Goal: Browse casually: Explore the website without a specific task or goal

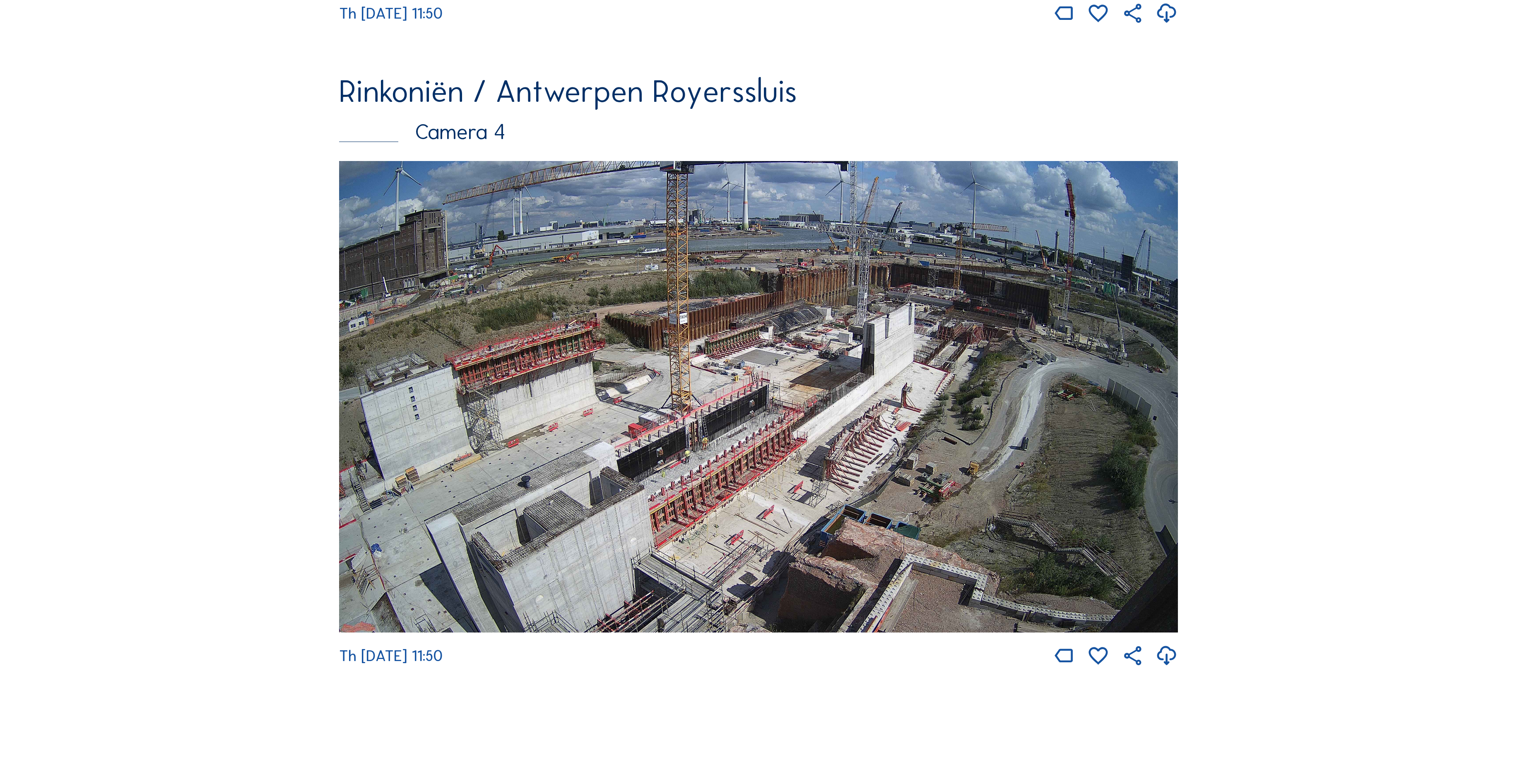
scroll to position [2689, 0]
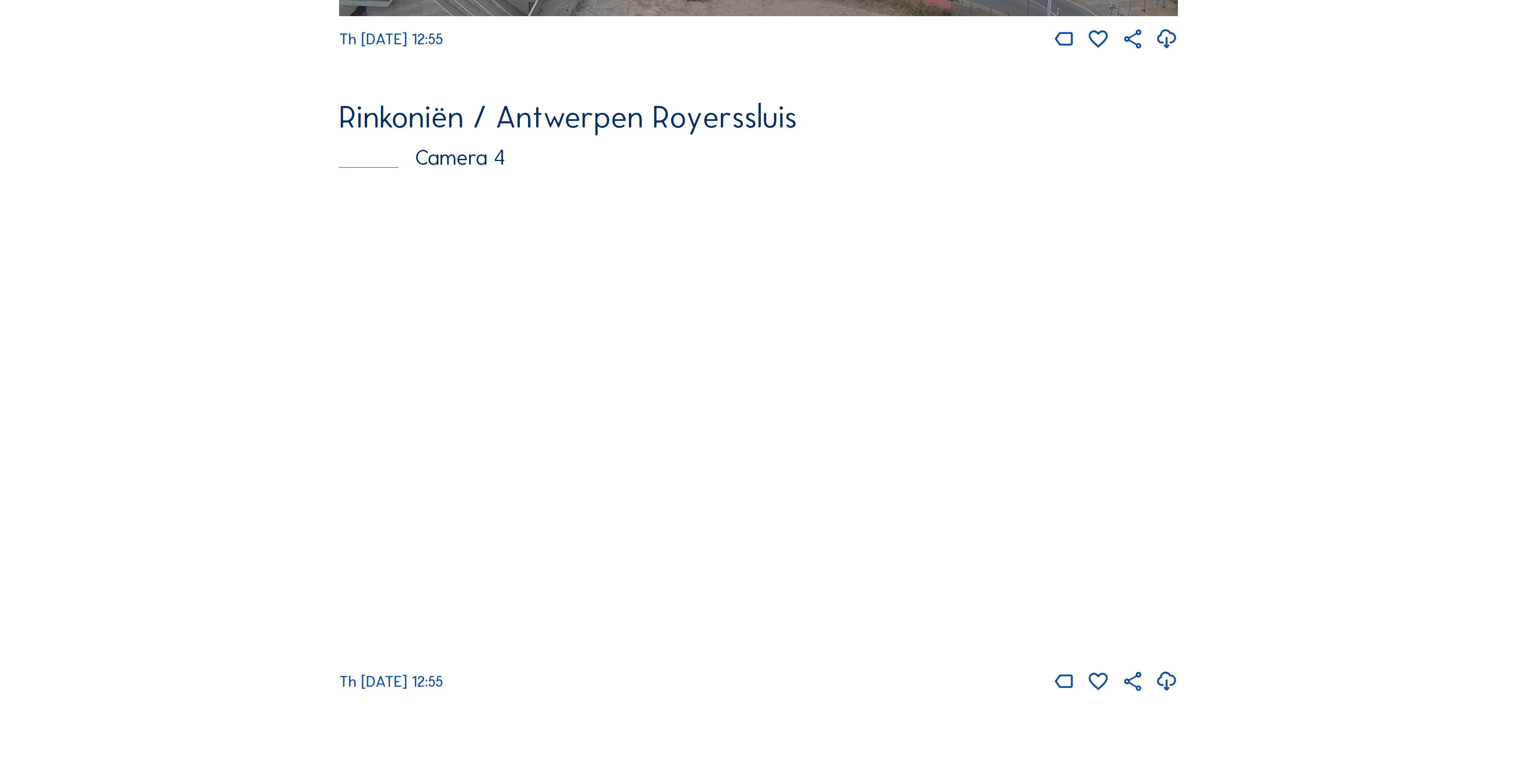
scroll to position [2719, 0]
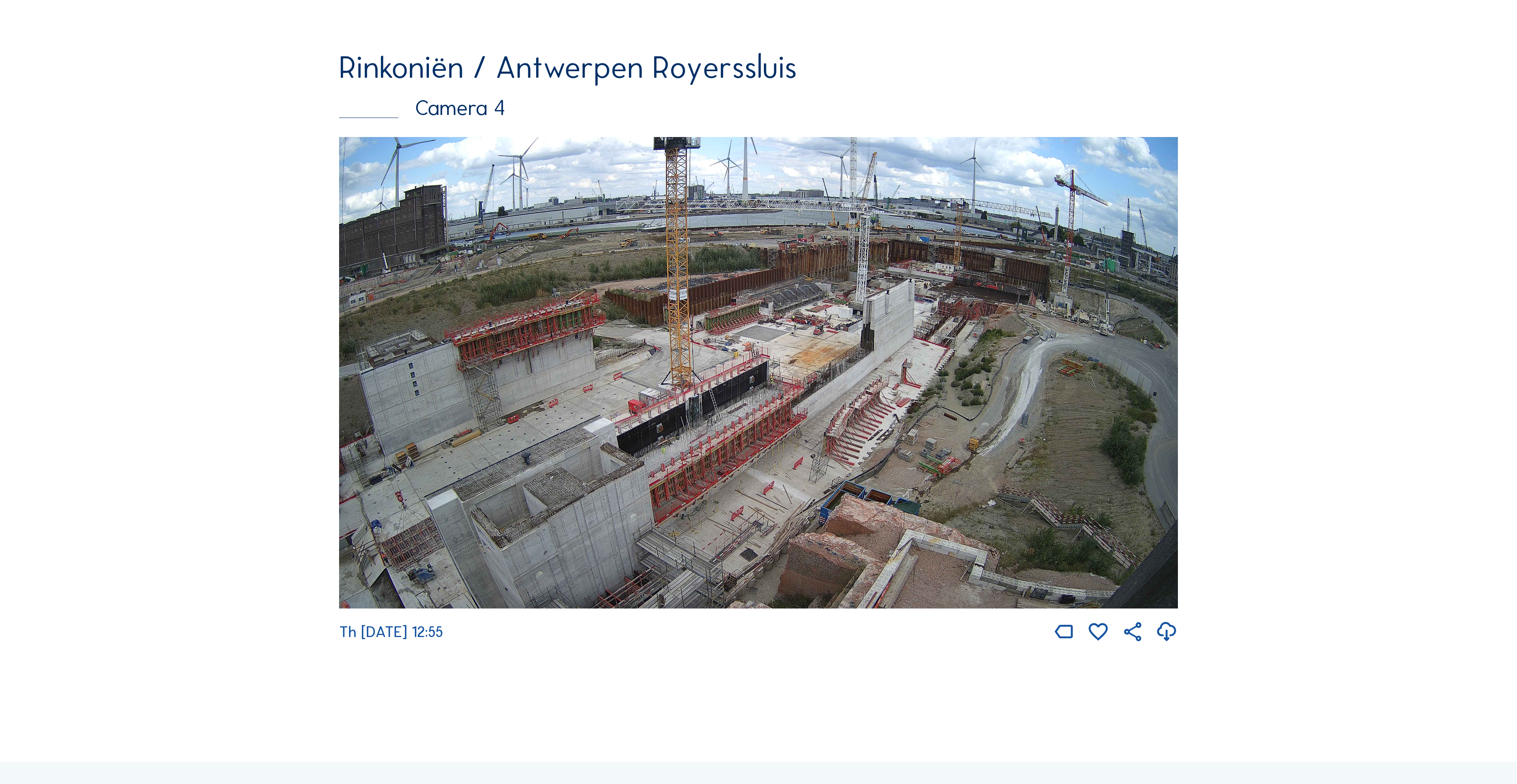
click at [960, 383] on img at bounding box center [758, 373] width 839 height 471
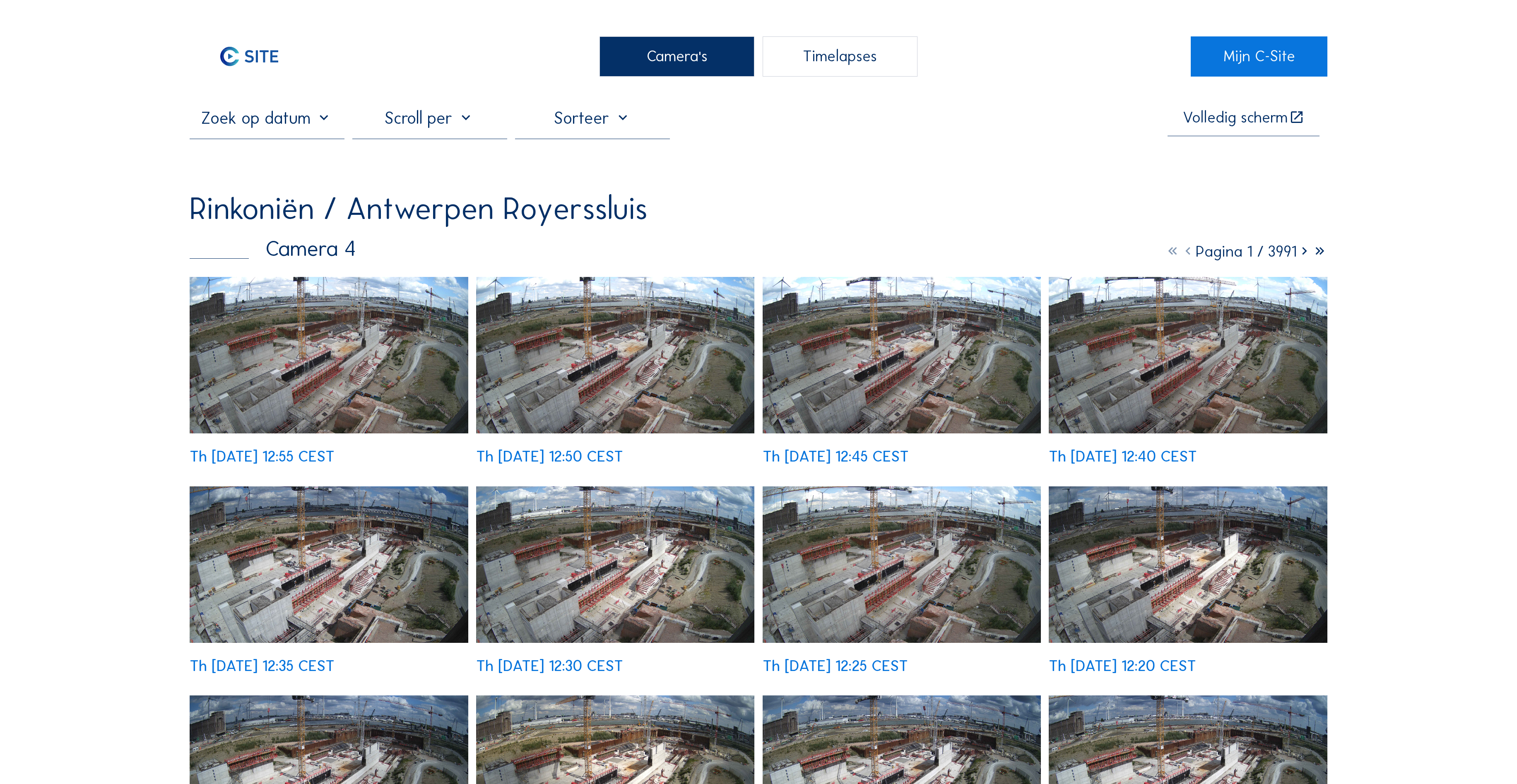
click at [367, 306] on img at bounding box center [329, 355] width 279 height 157
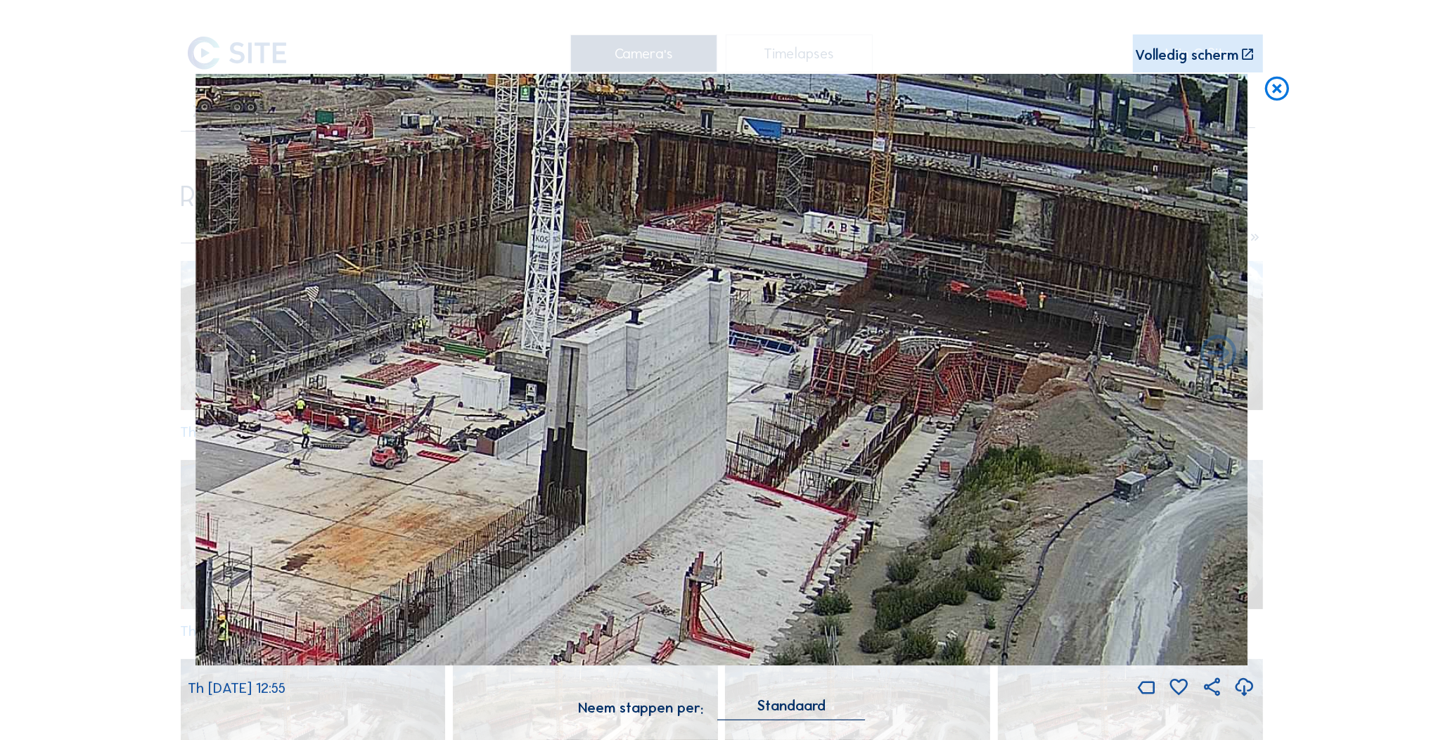
drag, startPoint x: 811, startPoint y: 332, endPoint x: 814, endPoint y: 338, distance: 7.2
click at [814, 338] on img at bounding box center [721, 370] width 1052 height 592
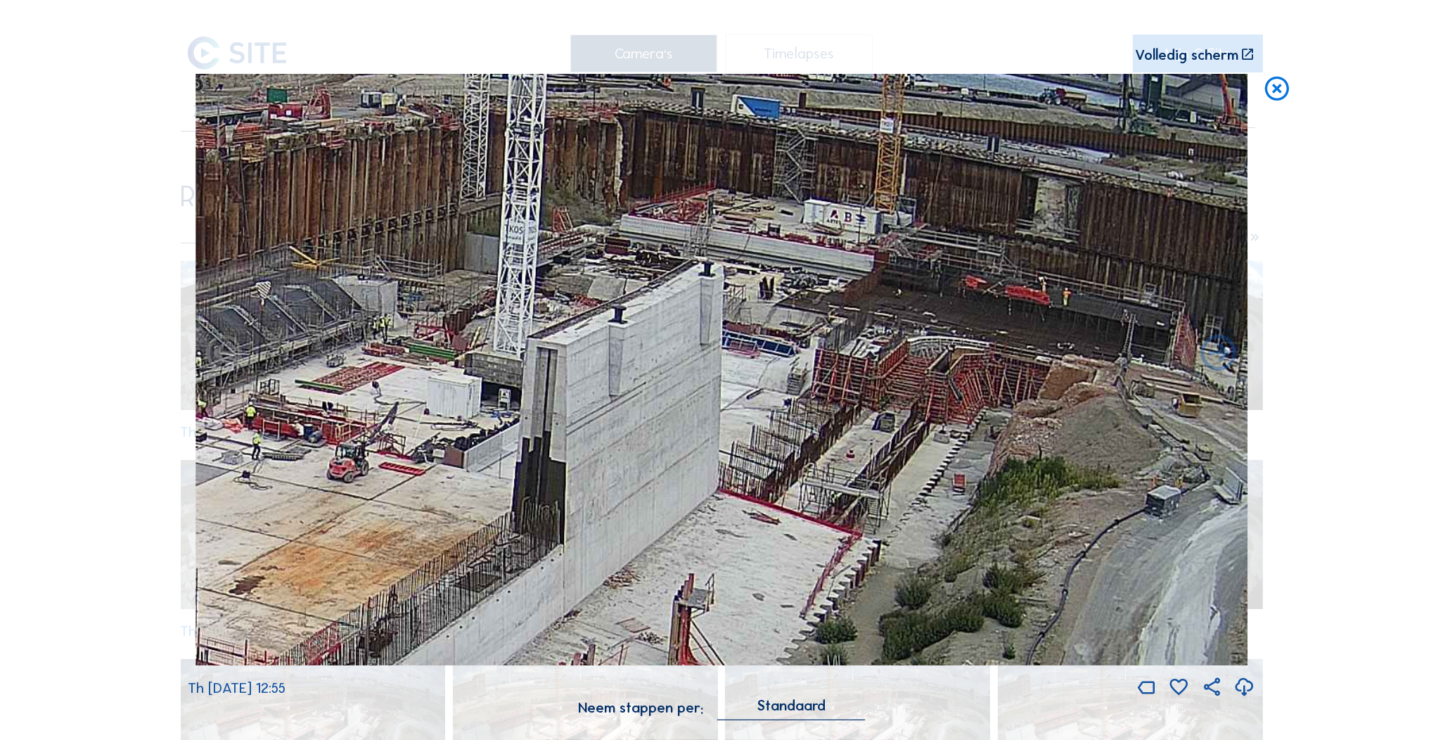
drag, startPoint x: 518, startPoint y: 335, endPoint x: 872, endPoint y: 261, distance: 361.9
click at [872, 261] on img at bounding box center [721, 370] width 1052 height 592
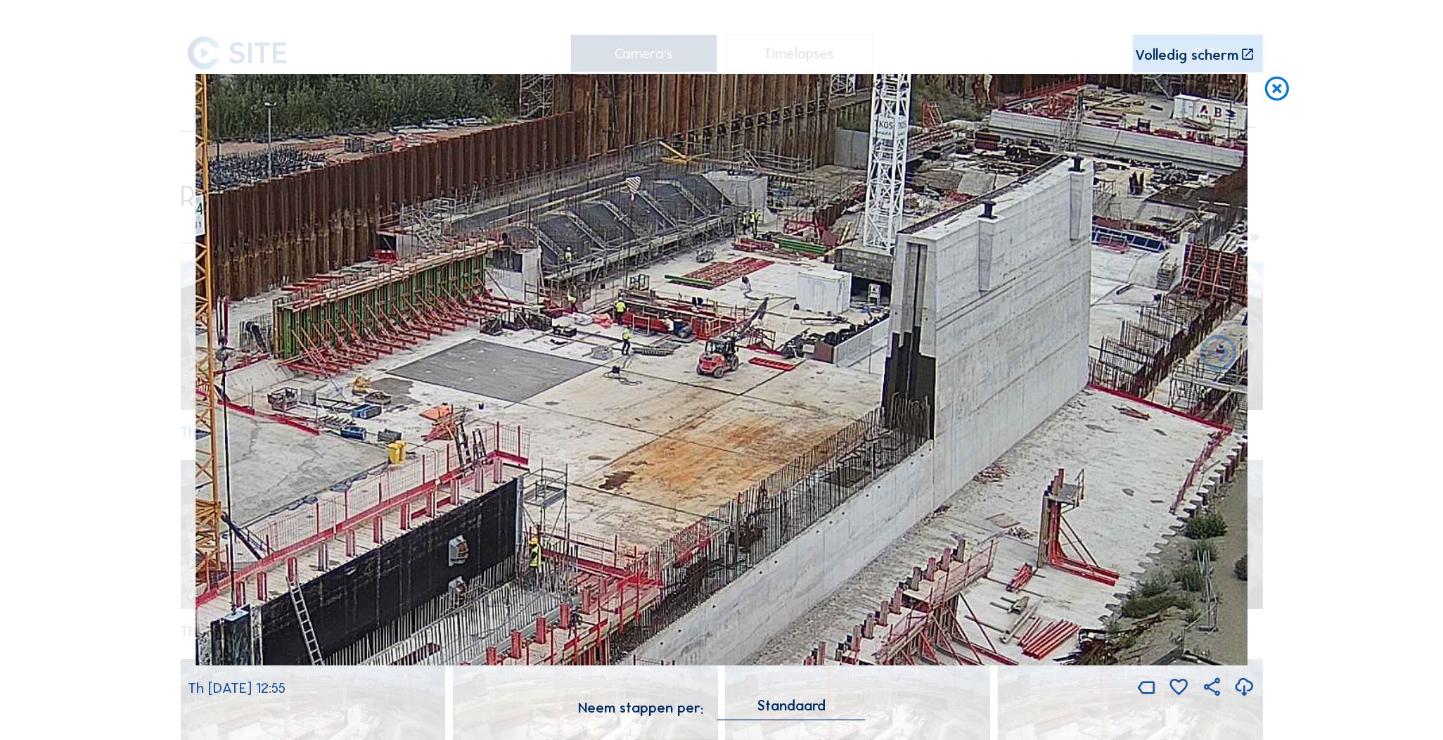
drag, startPoint x: 645, startPoint y: 527, endPoint x: 717, endPoint y: 429, distance: 122.2
click at [736, 375] on img at bounding box center [721, 370] width 1052 height 592
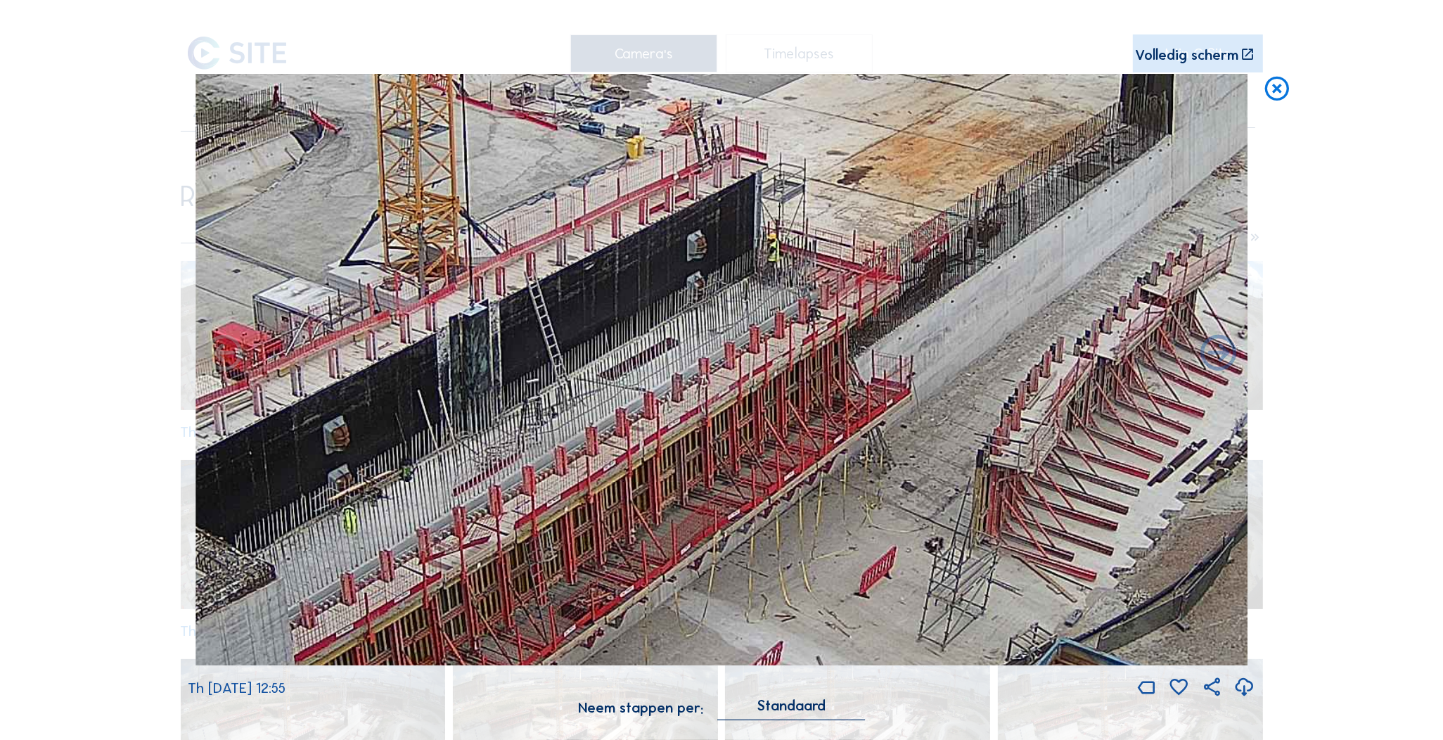
drag, startPoint x: 676, startPoint y: 524, endPoint x: 818, endPoint y: 389, distance: 194.9
click at [832, 370] on img at bounding box center [721, 370] width 1052 height 592
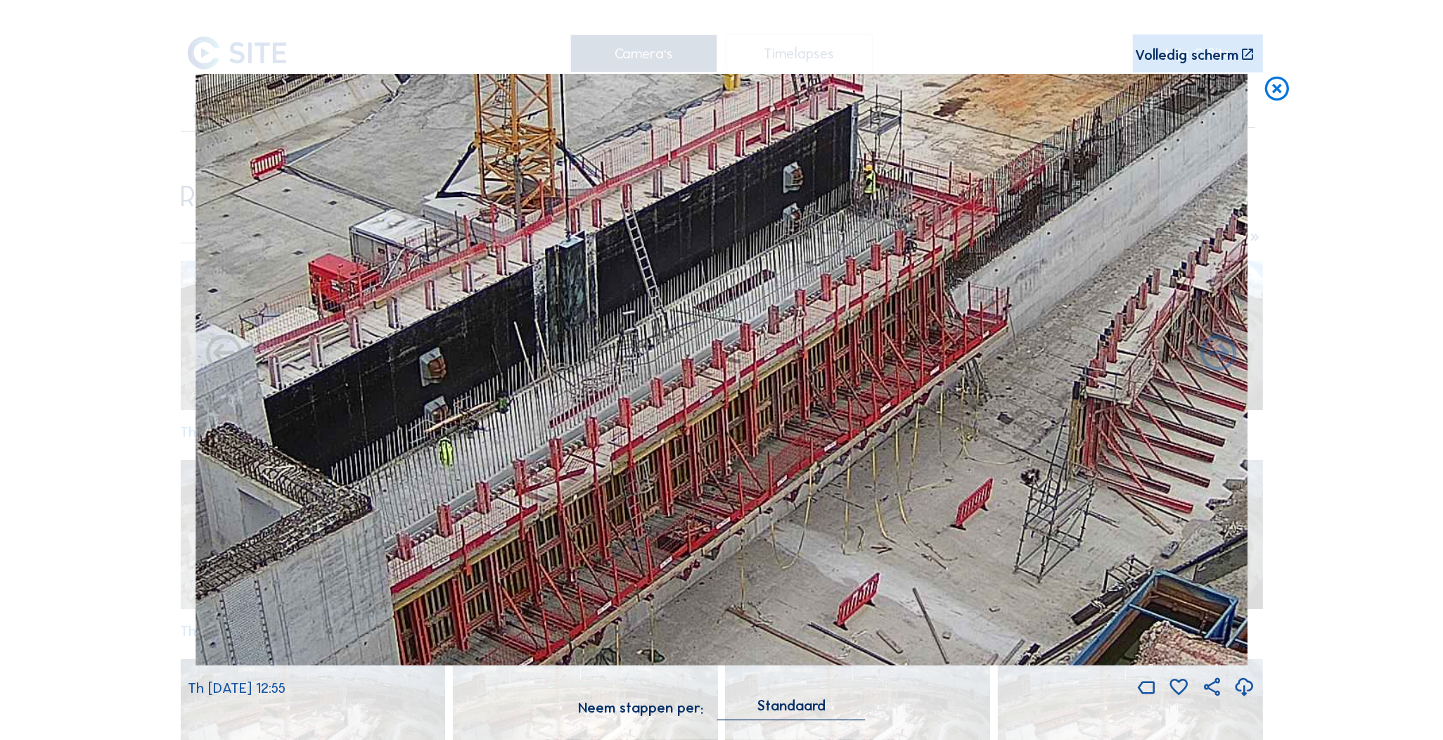
drag, startPoint x: 806, startPoint y: 398, endPoint x: 868, endPoint y: 356, distance: 74.5
click at [868, 356] on img at bounding box center [721, 370] width 1052 height 592
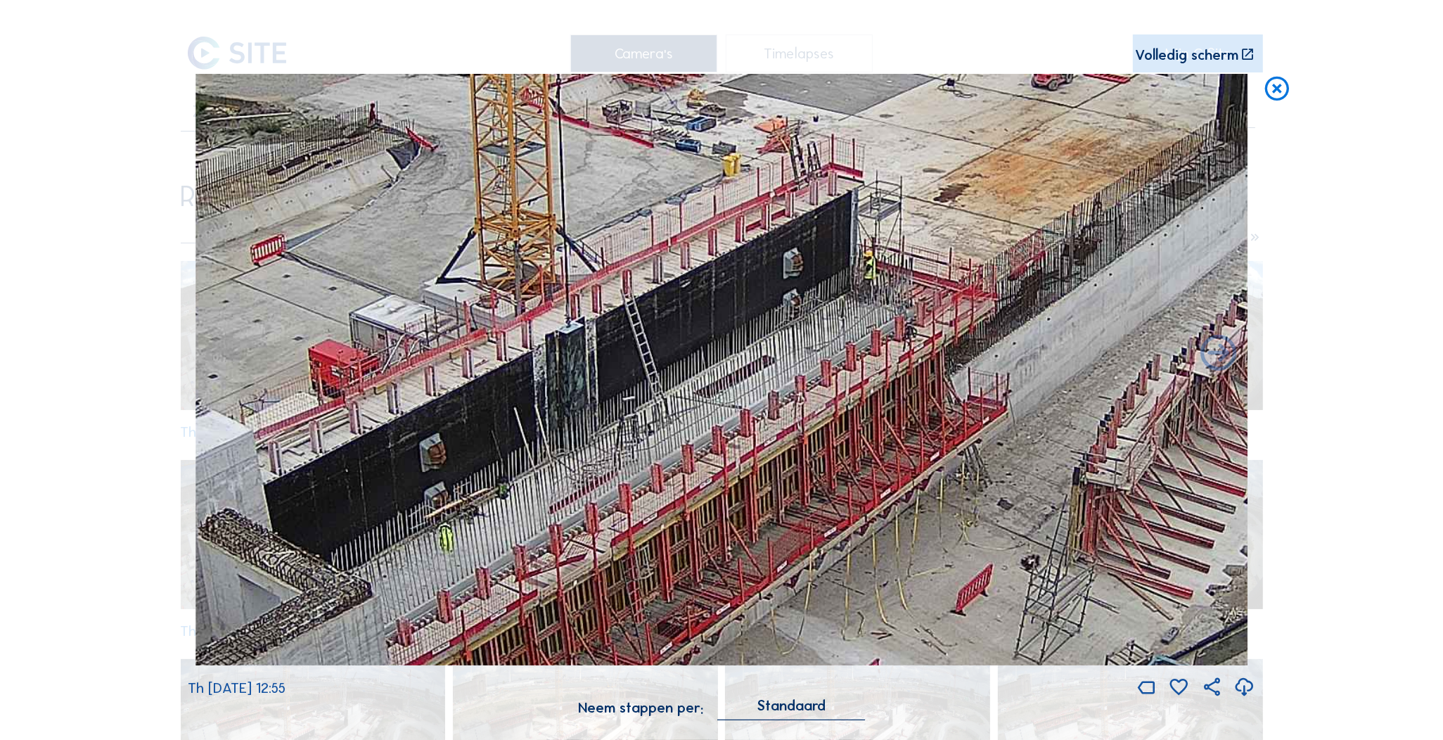
drag, startPoint x: 697, startPoint y: 345, endPoint x: 697, endPoint y: 431, distance: 85.8
click at [697, 431] on img at bounding box center [721, 370] width 1052 height 592
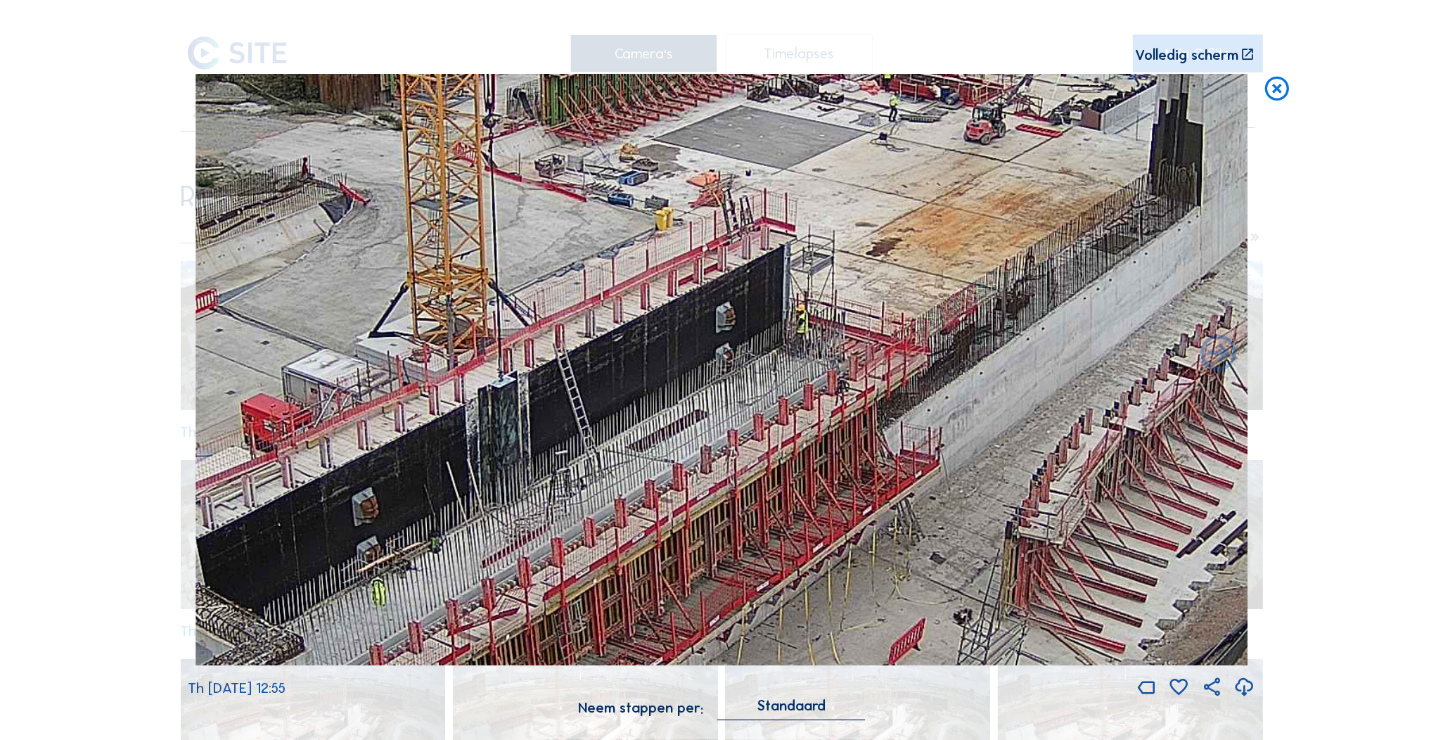
drag, startPoint x: 926, startPoint y: 326, endPoint x: 600, endPoint y: 550, distance: 396.3
click at [600, 550] on img at bounding box center [721, 370] width 1052 height 592
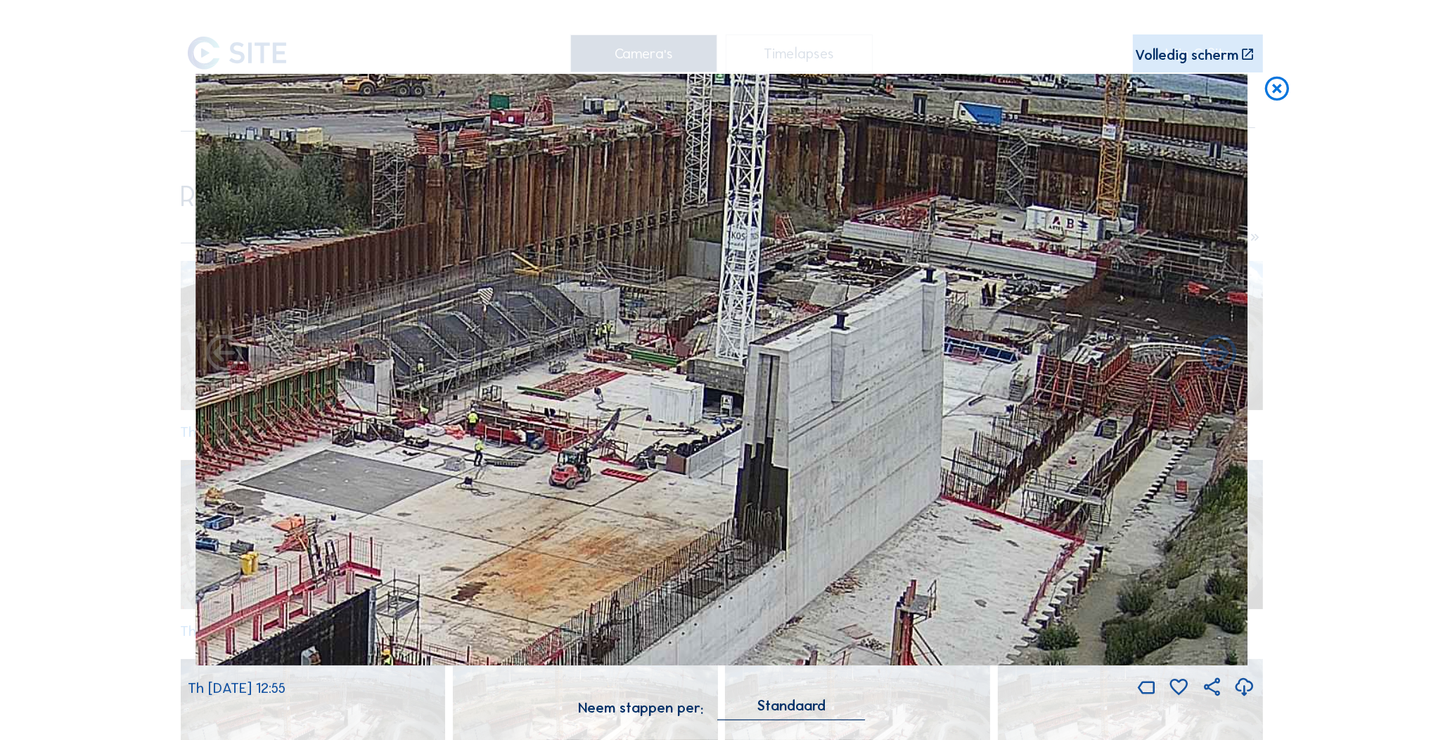
drag, startPoint x: 811, startPoint y: 376, endPoint x: 748, endPoint y: 458, distance: 103.2
click at [748, 458] on img at bounding box center [721, 370] width 1052 height 592
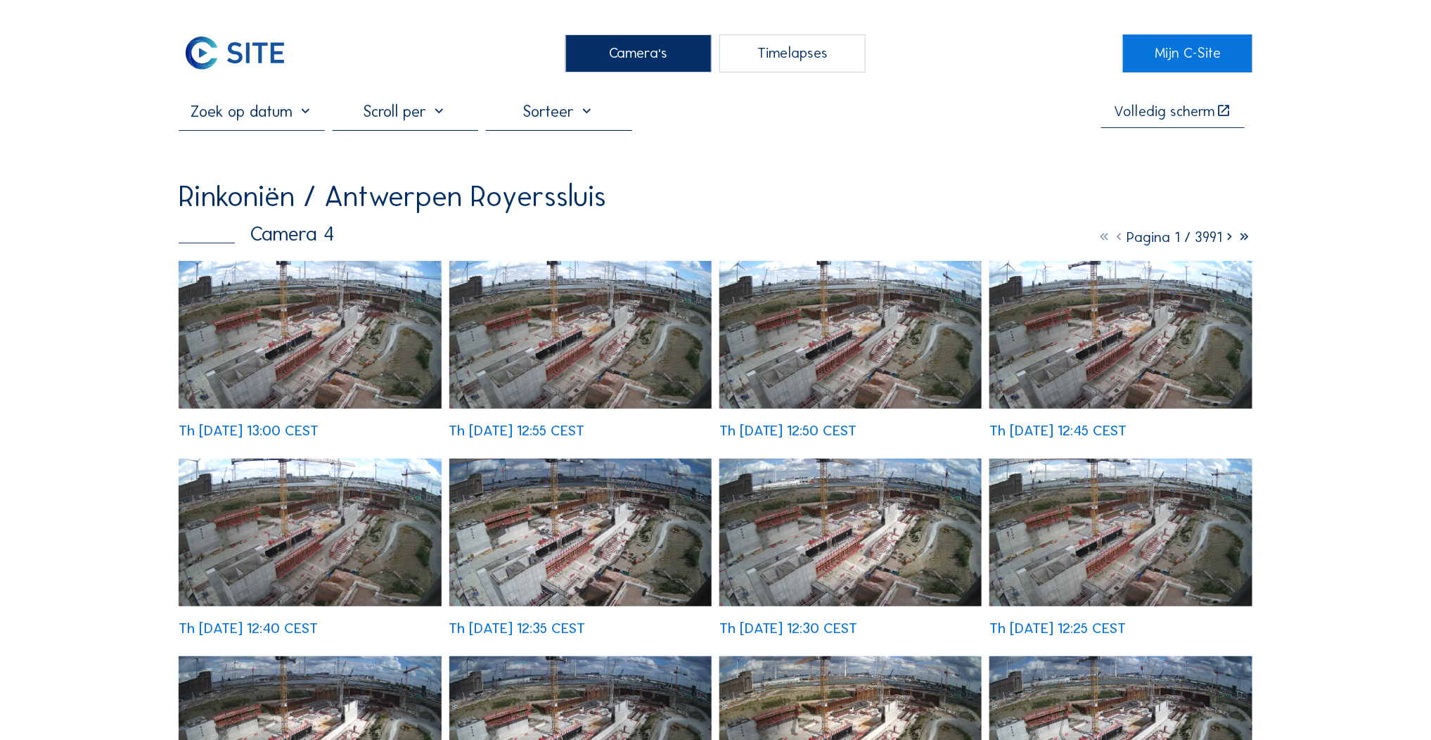
click at [661, 59] on div "Camera's" at bounding box center [638, 53] width 146 height 38
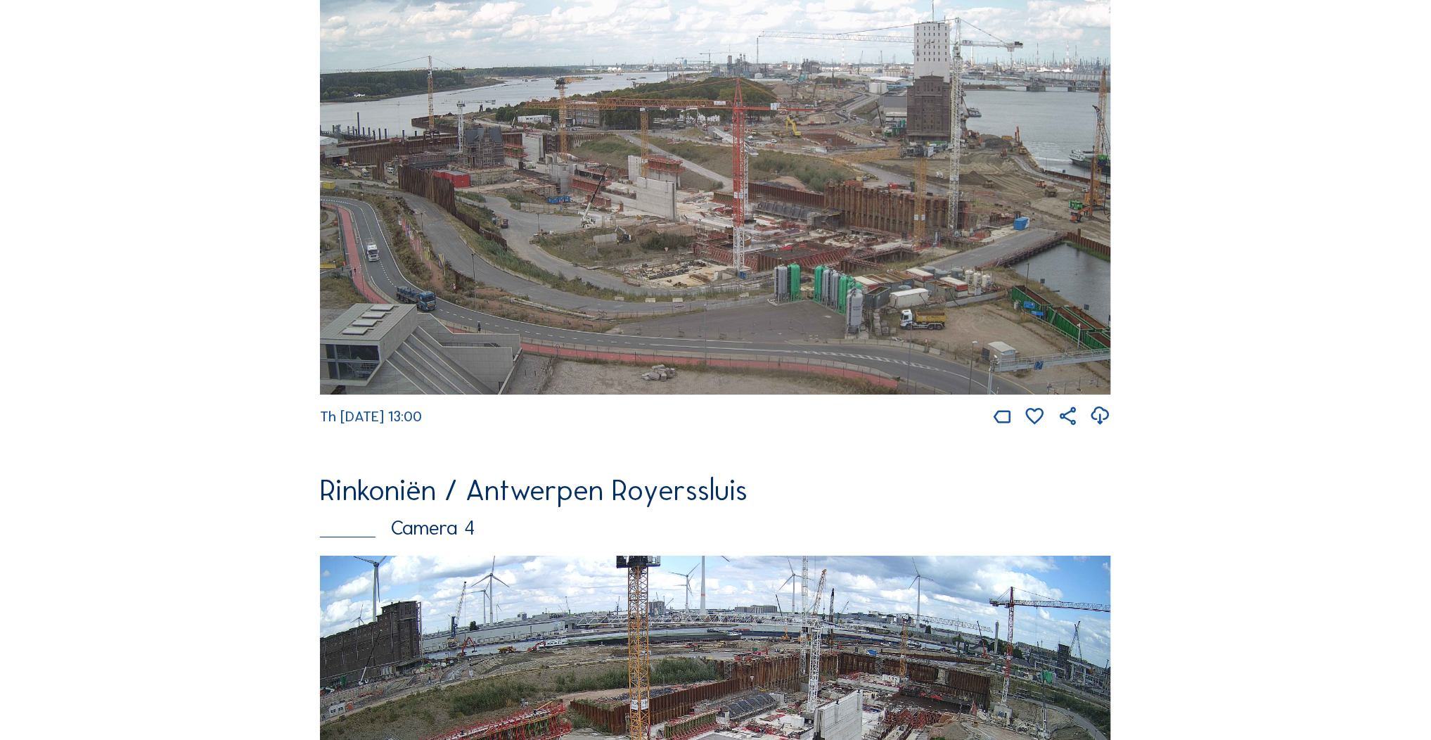
scroll to position [2098, 0]
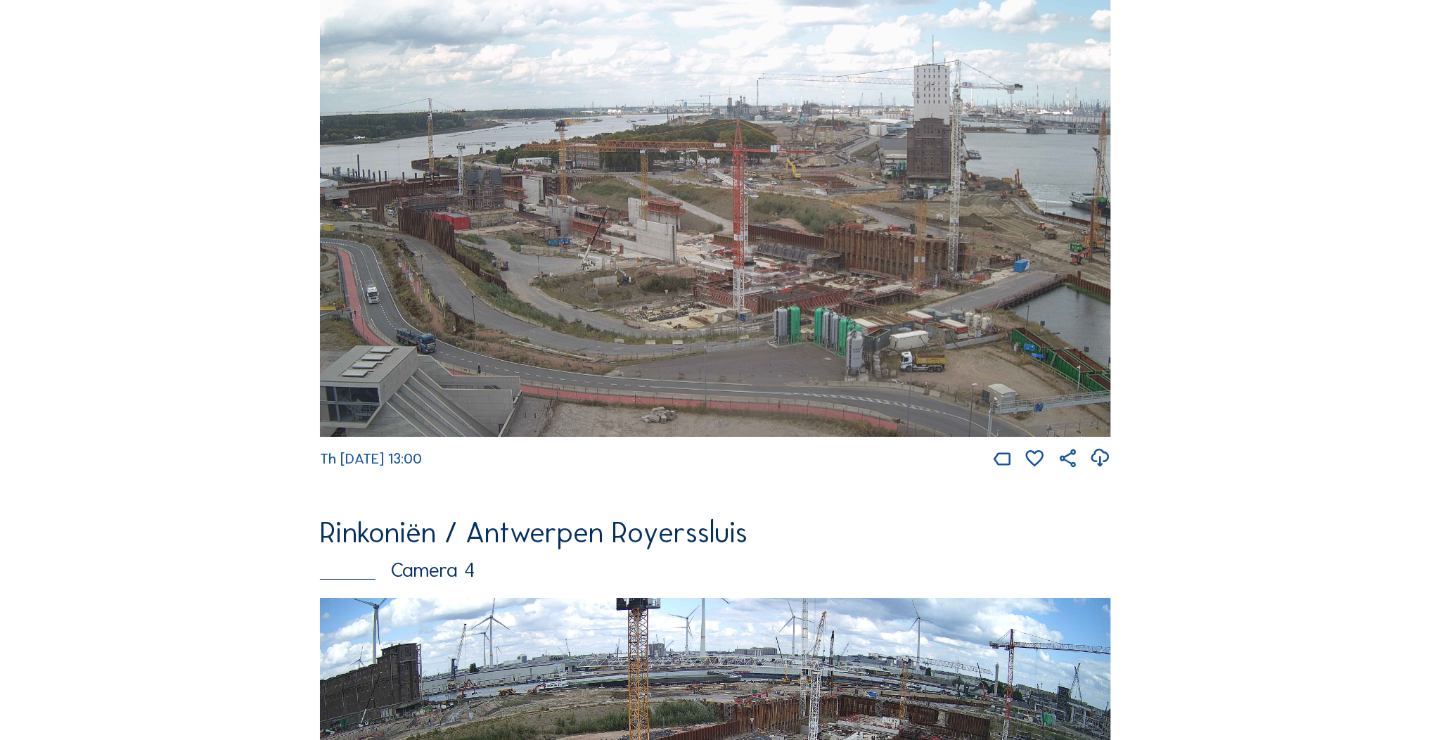
drag, startPoint x: 746, startPoint y: 240, endPoint x: 1207, endPoint y: 185, distance: 464.5
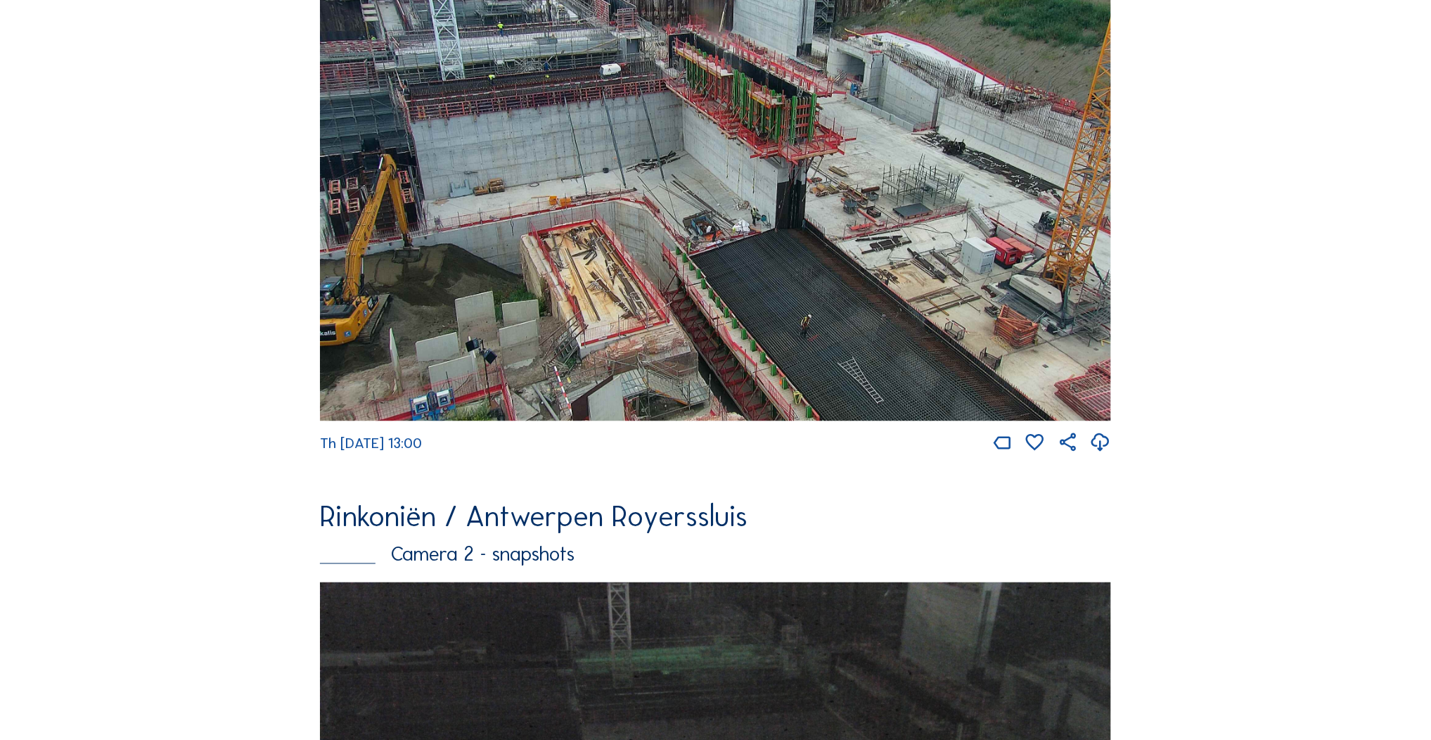
scroll to position [770, 0]
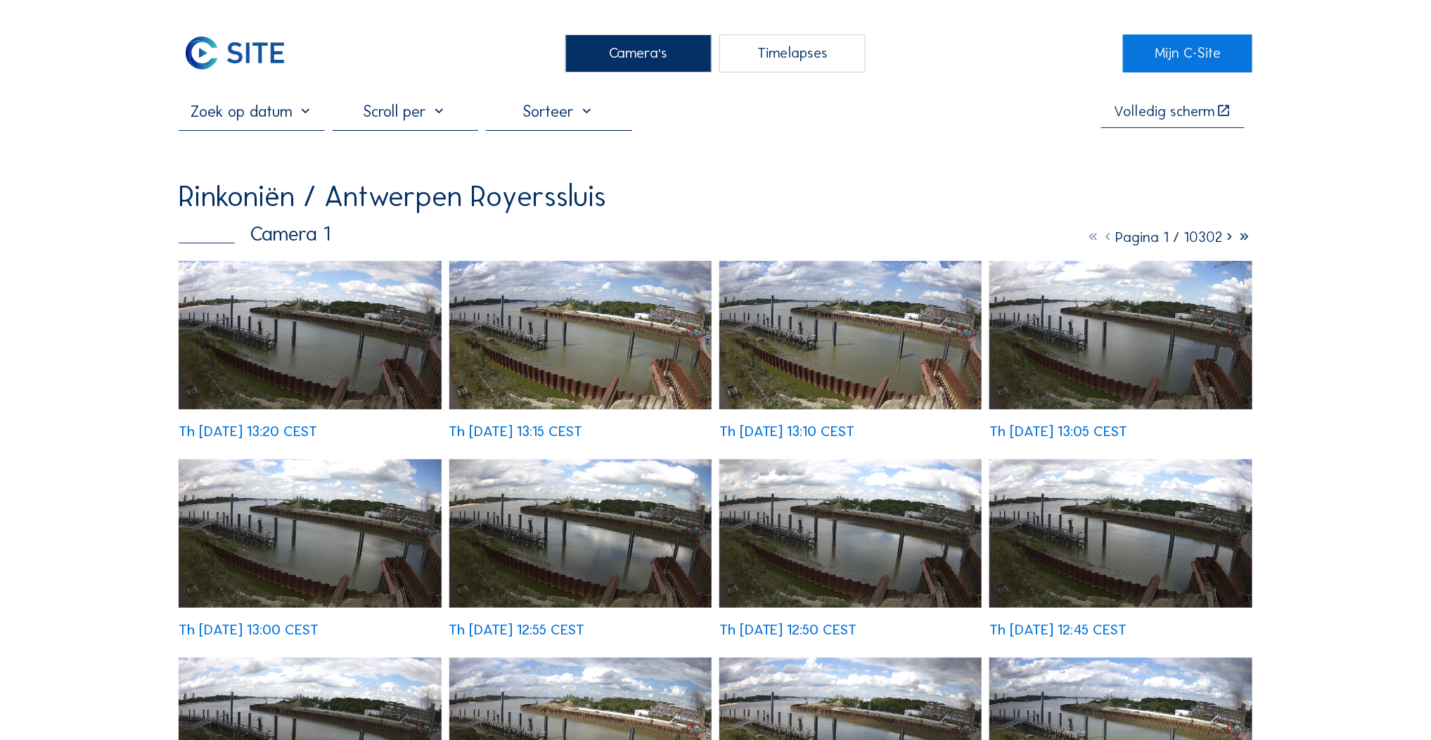
click at [643, 51] on div "Camera's" at bounding box center [638, 53] width 146 height 38
